Goal: Navigation & Orientation: Find specific page/section

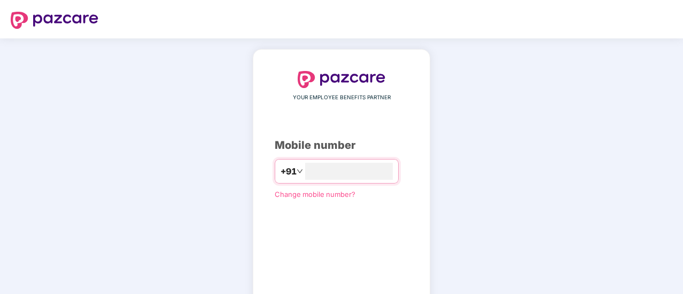
type input "**********"
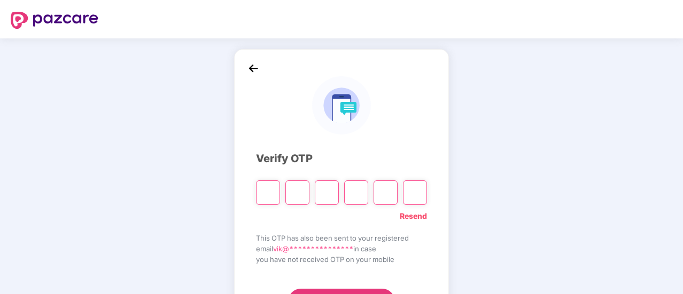
type input "*"
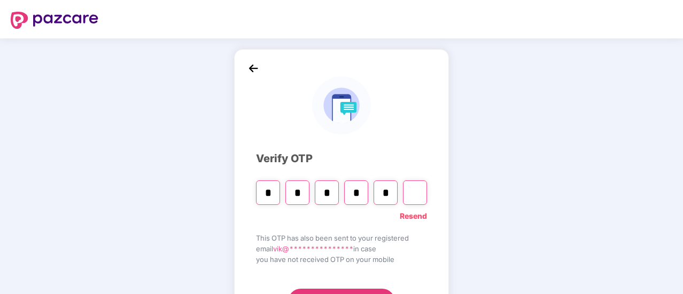
type input "*"
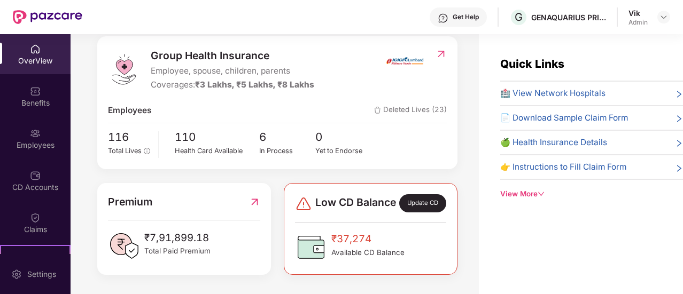
scroll to position [88, 0]
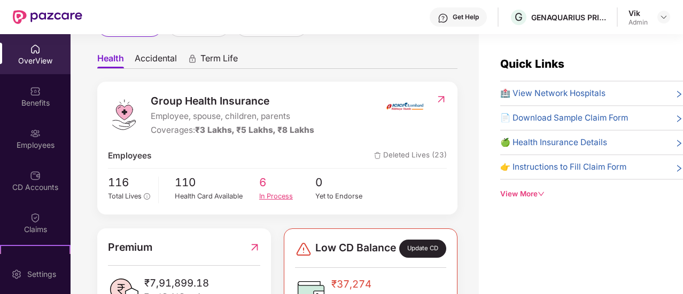
click at [261, 187] on span "6" at bounding box center [287, 183] width 57 height 18
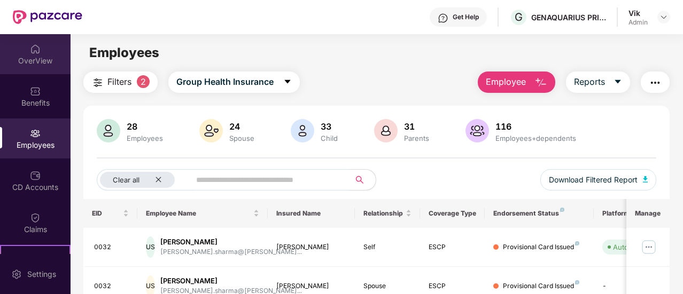
click at [27, 53] on div "OverView" at bounding box center [35, 54] width 71 height 40
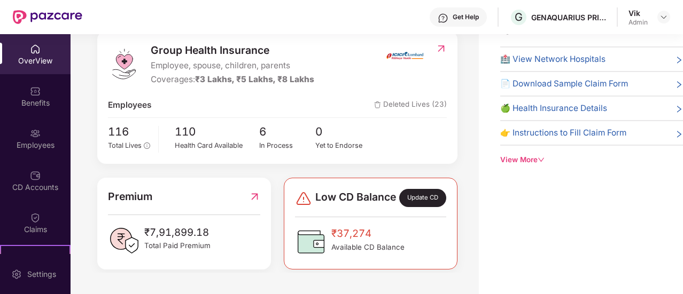
scroll to position [88, 0]
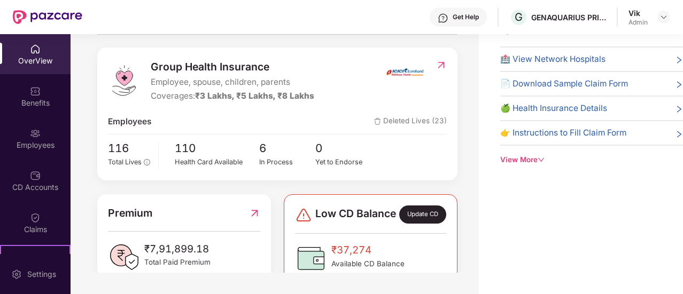
click at [401, 121] on span "Deleted Lives (23)" at bounding box center [410, 121] width 73 height 13
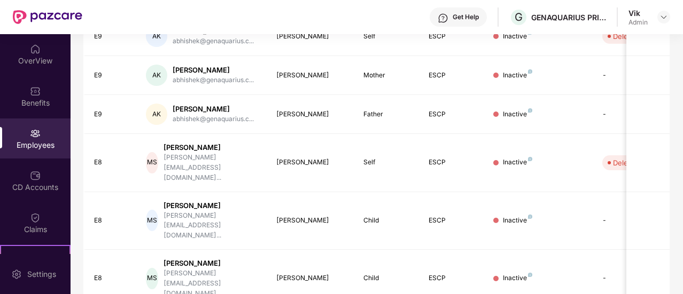
scroll to position [360, 0]
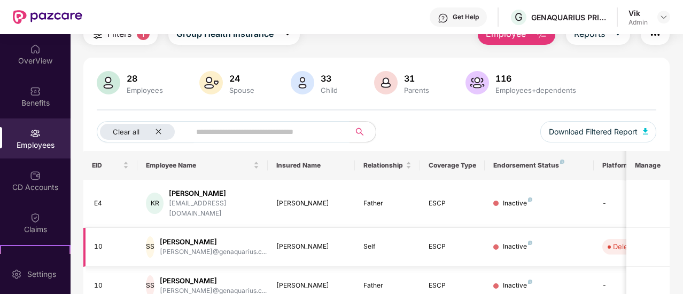
scroll to position [0, 0]
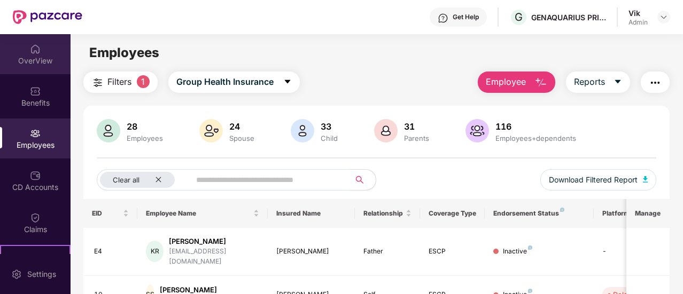
click at [35, 59] on div "OverView" at bounding box center [35, 61] width 71 height 11
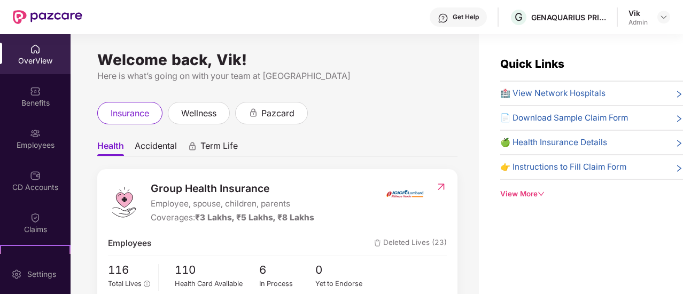
scroll to position [107, 0]
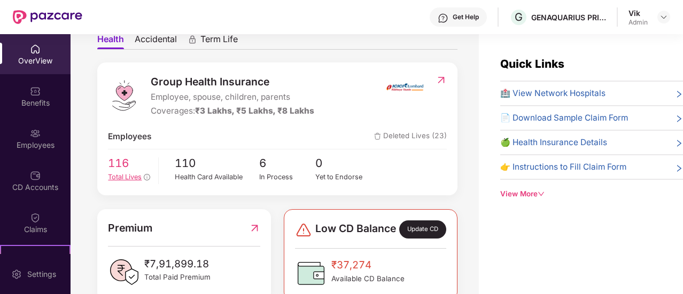
click at [127, 166] on span "116" at bounding box center [129, 164] width 42 height 18
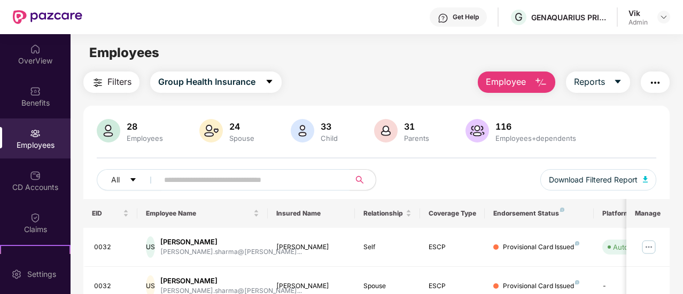
click at [31, 134] on img at bounding box center [35, 133] width 11 height 11
click at [30, 101] on div "Benefits" at bounding box center [35, 103] width 71 height 11
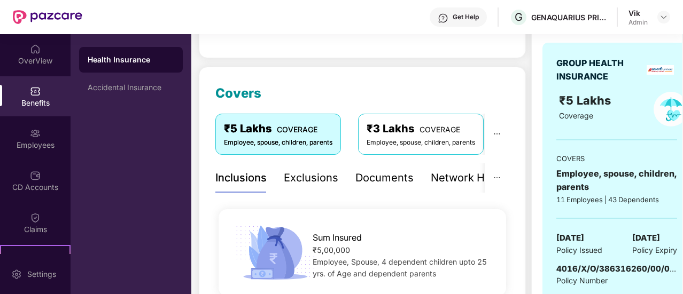
scroll to position [107, 0]
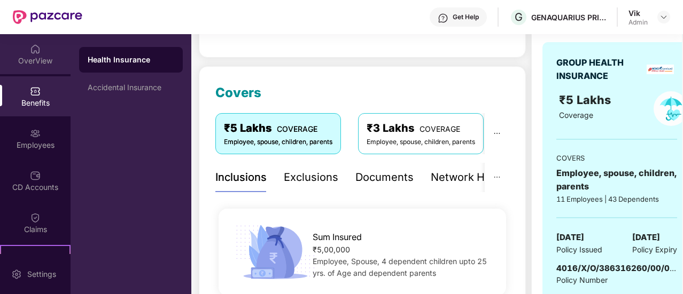
click at [20, 57] on div "OverView" at bounding box center [35, 61] width 71 height 11
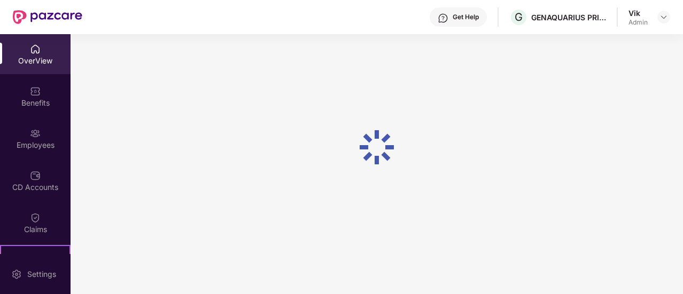
scroll to position [34, 0]
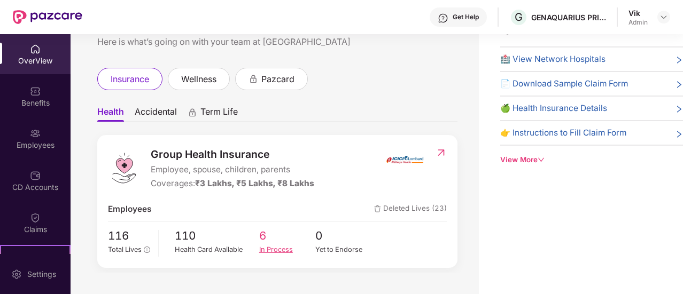
click at [290, 247] on div "In Process" at bounding box center [287, 250] width 57 height 11
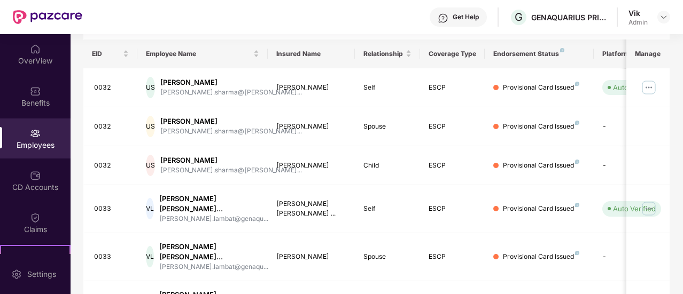
scroll to position [97, 0]
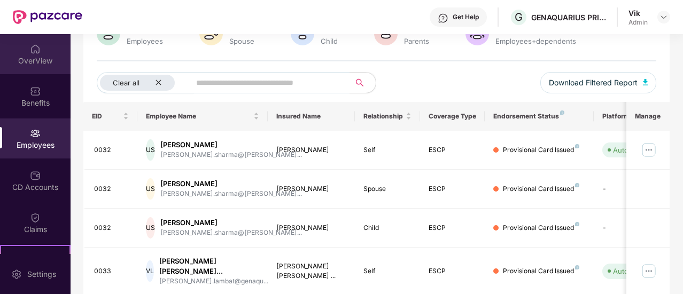
click at [27, 51] on div "OverView" at bounding box center [35, 54] width 71 height 40
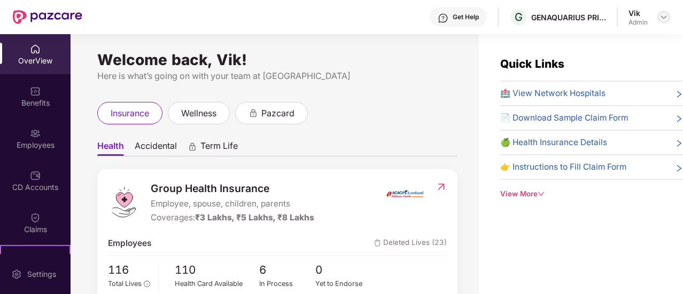
click at [665, 14] on img at bounding box center [663, 17] width 9 height 9
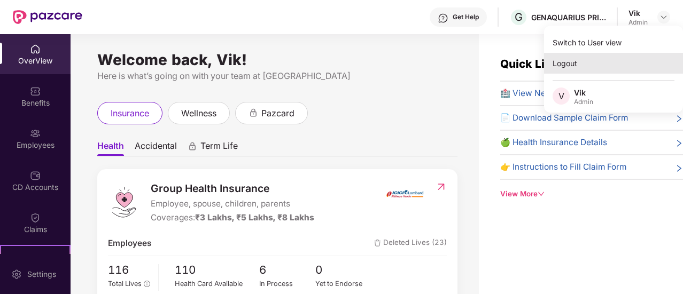
click at [572, 61] on div "Logout" at bounding box center [613, 63] width 139 height 21
